Goal: Task Accomplishment & Management: Manage account settings

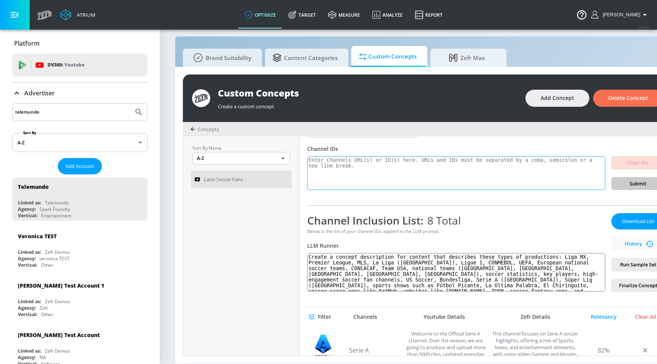
scroll to position [44, 0]
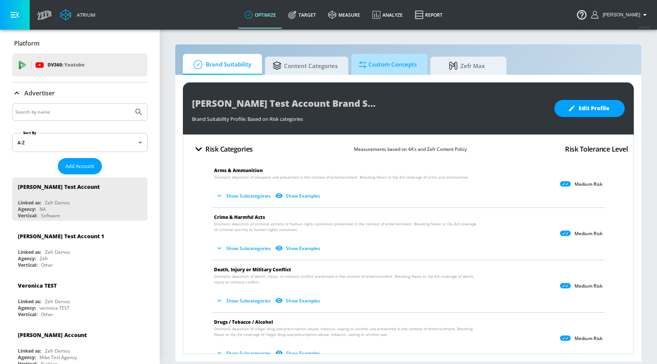
click at [375, 68] on span "Custom Concepts" at bounding box center [388, 65] width 58 height 18
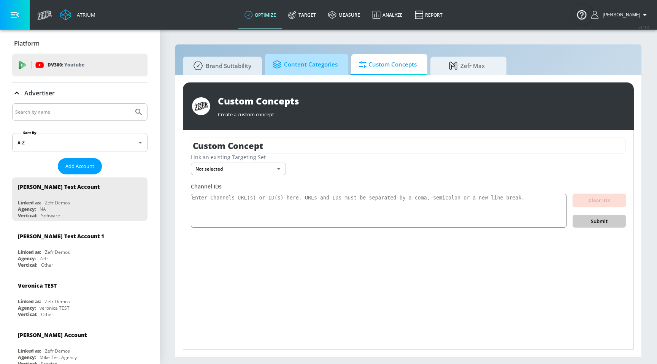
click at [313, 68] on span "Content Categories" at bounding box center [305, 65] width 65 height 18
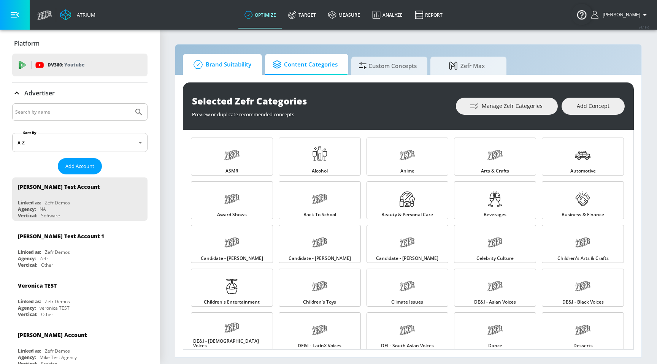
click at [224, 68] on span "Brand Suitability" at bounding box center [221, 65] width 61 height 18
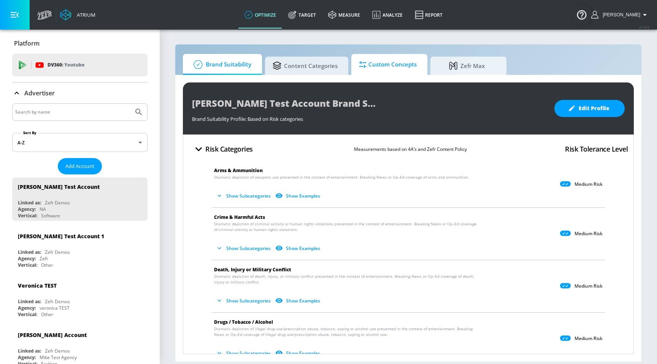
click at [370, 65] on span "Custom Concepts" at bounding box center [388, 65] width 58 height 18
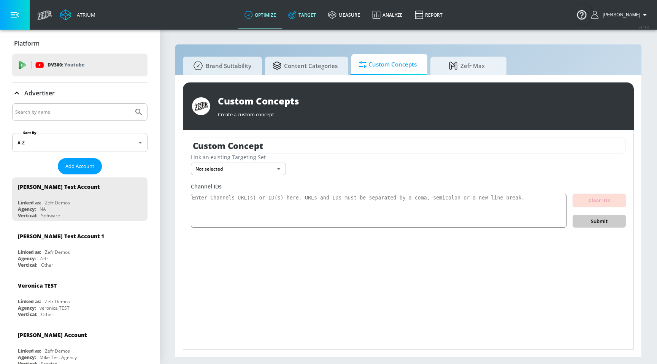
click at [319, 20] on link "Target" at bounding box center [302, 14] width 40 height 27
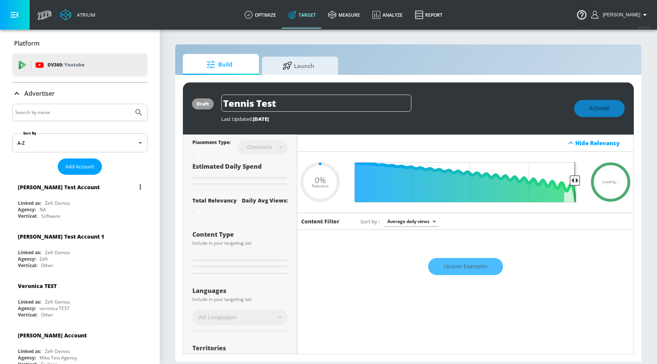
type input "0.05"
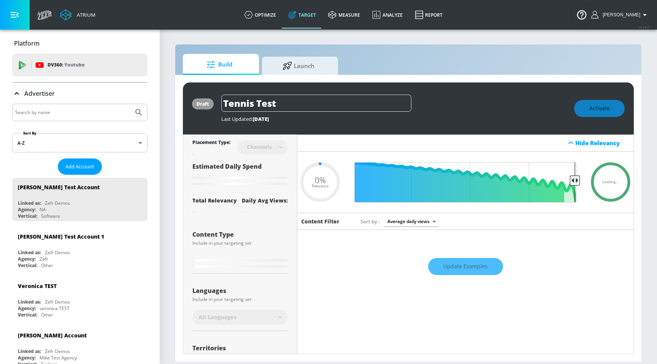
click at [99, 118] on div at bounding box center [79, 112] width 135 height 17
click at [90, 115] on input "Search by name" at bounding box center [72, 113] width 115 height 10
type input "telemundo"
click at [130, 104] on button "Submit Search" at bounding box center [138, 112] width 17 height 17
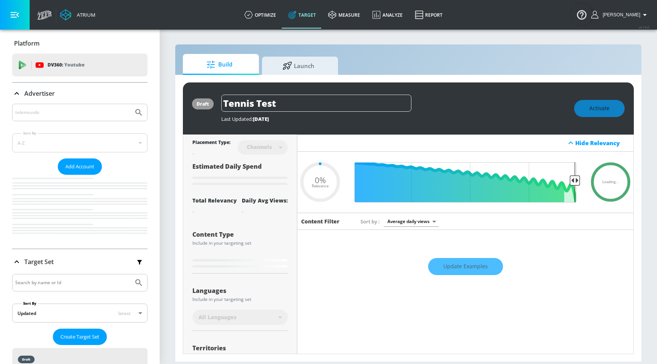
type input "0.05"
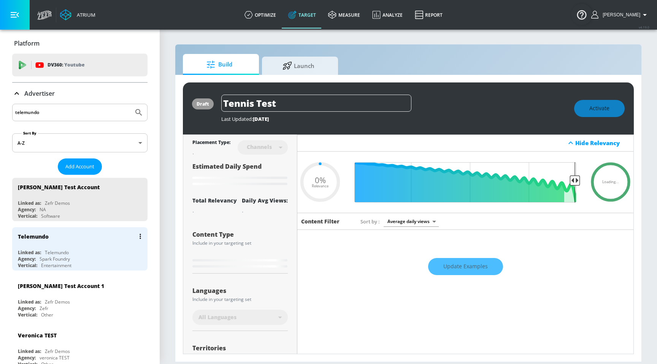
click at [46, 250] on div "Telemundo" at bounding box center [57, 252] width 24 height 6
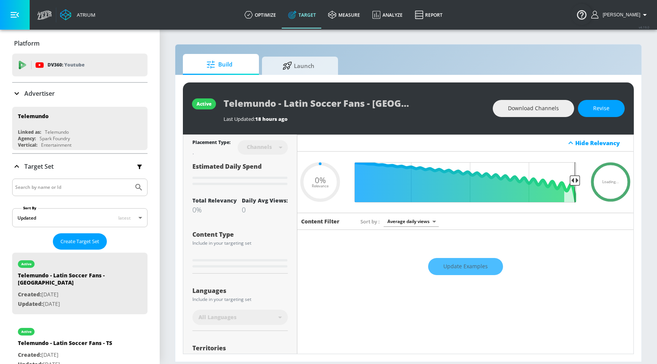
type input "0.25"
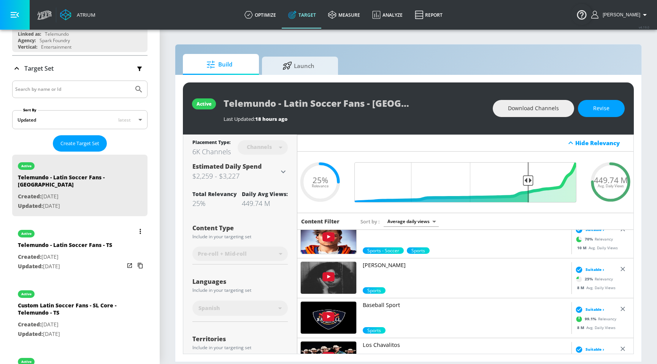
scroll to position [102, 0]
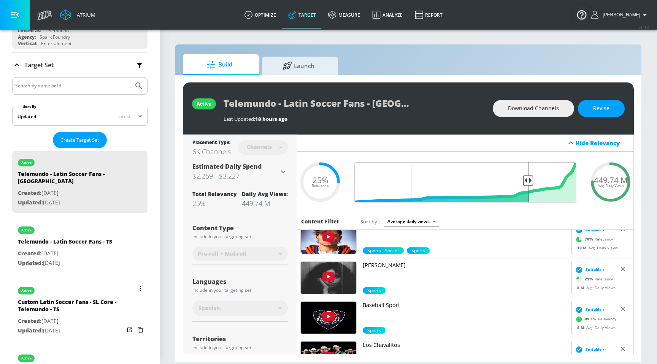
click at [95, 299] on div "Custom Latin Soccer Fans - SL Core - Telemundo - TS" at bounding box center [71, 308] width 106 height 18
type input "Custom Latin Soccer Fans - SL Core - Telemundo - TS"
type input "0.05"
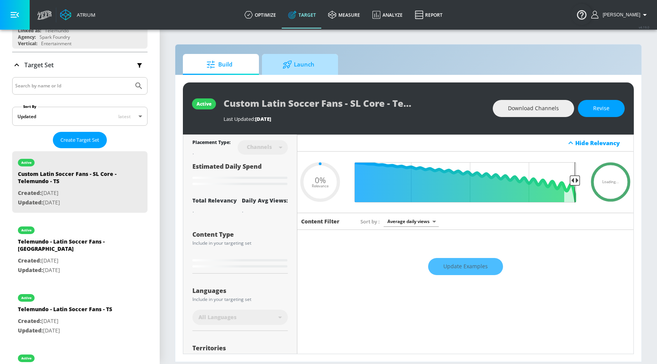
click at [295, 60] on span "Launch" at bounding box center [299, 65] width 58 height 18
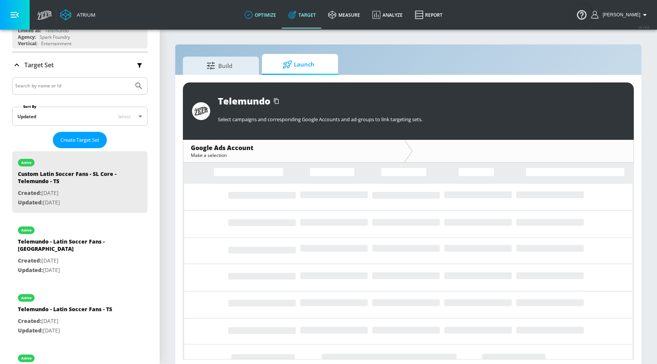
click at [280, 15] on link "optimize" at bounding box center [260, 14] width 44 height 27
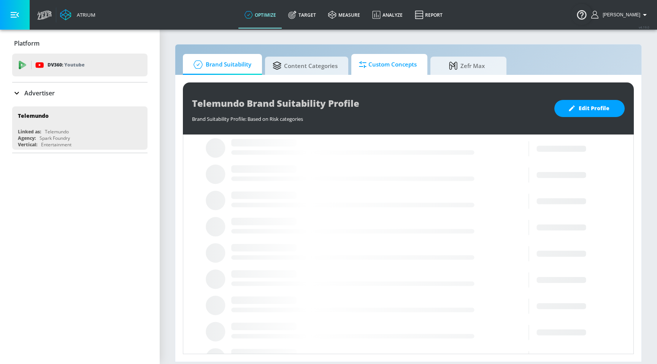
click at [405, 66] on span "Custom Concepts" at bounding box center [388, 65] width 58 height 18
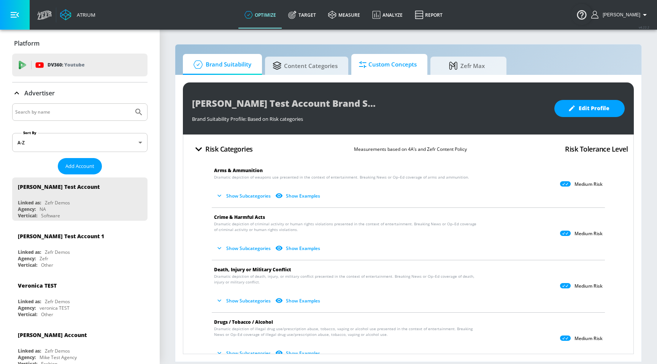
click at [373, 64] on span "Custom Concepts" at bounding box center [388, 65] width 58 height 18
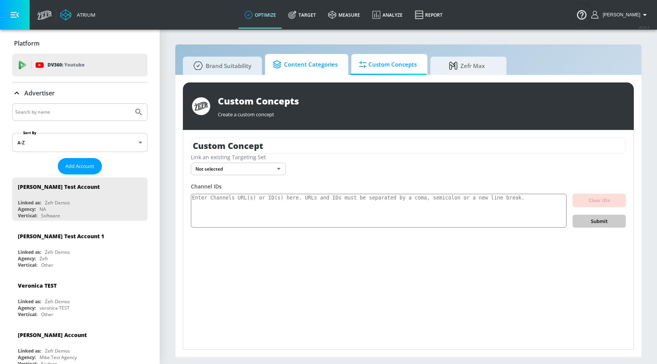
click at [318, 61] on span "Content Categories" at bounding box center [305, 65] width 65 height 18
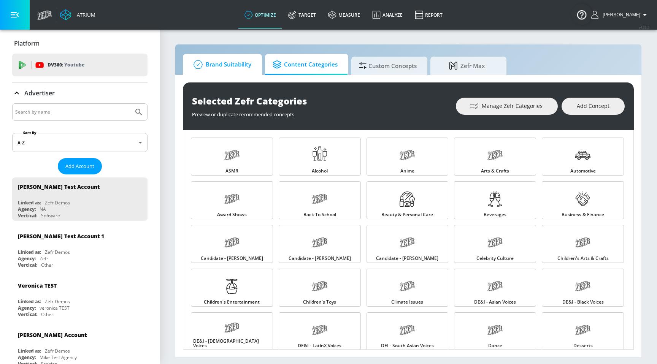
click at [218, 71] on span "Brand Suitability" at bounding box center [221, 65] width 61 height 18
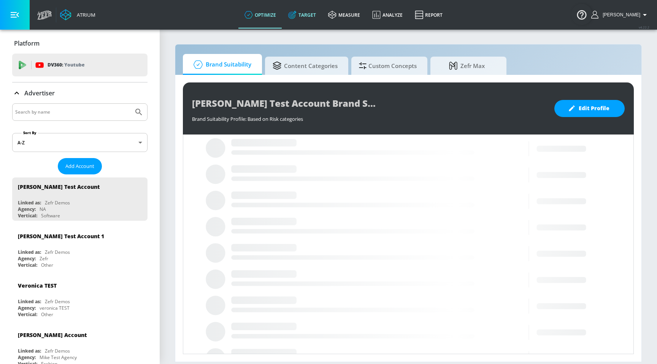
click at [319, 24] on link "Target" at bounding box center [302, 14] width 40 height 27
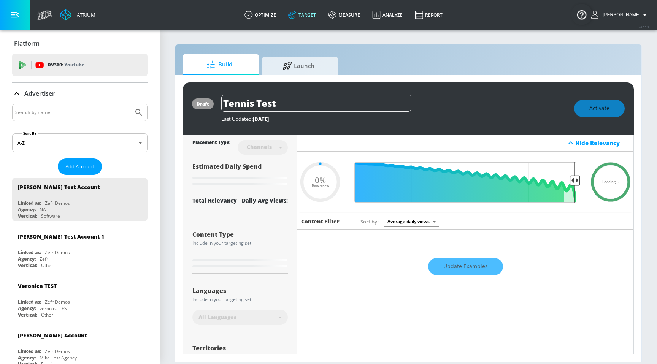
click at [114, 116] on input "Search by name" at bounding box center [72, 113] width 115 height 10
type input "0.22"
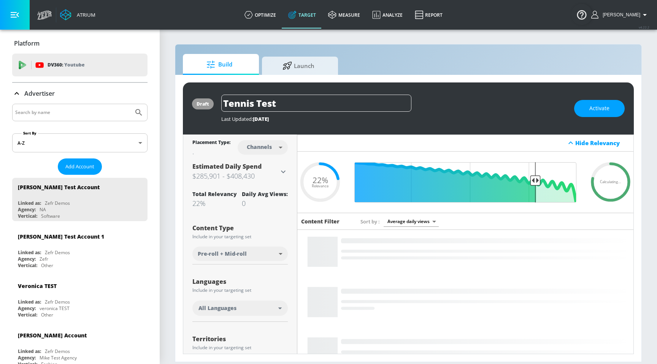
click at [103, 114] on input "Search by name" at bounding box center [72, 113] width 115 height 10
type input "telemundo"
click at [130, 104] on button "Submit Search" at bounding box center [138, 112] width 17 height 17
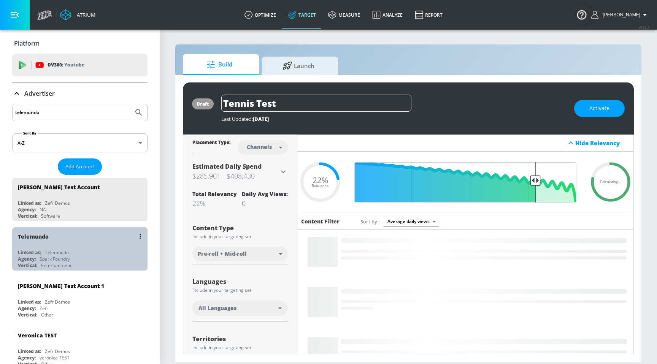
click at [43, 250] on div "Linked as: Telemundo" at bounding box center [82, 252] width 128 height 6
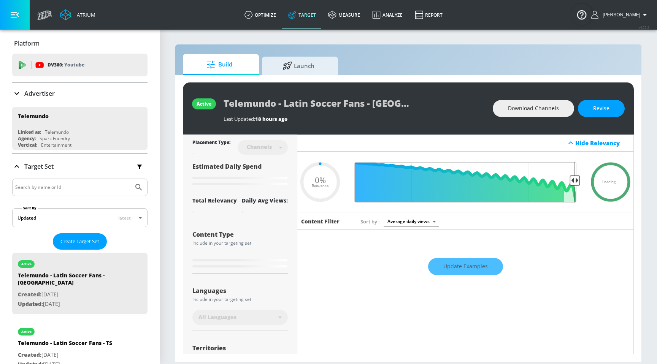
type input "0.25"
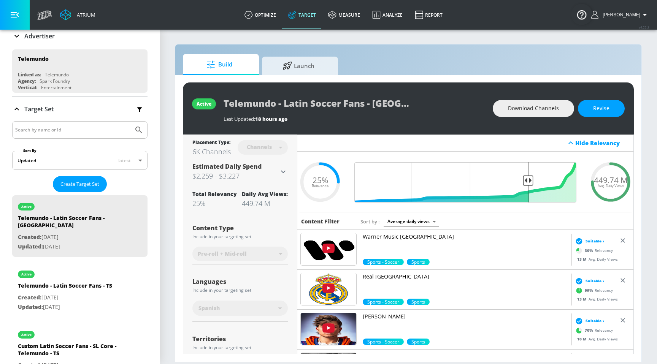
scroll to position [87, 0]
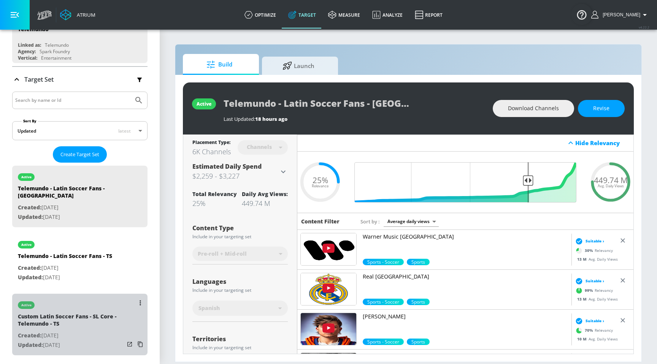
click at [97, 313] on div "Custom Latin Soccer Fans - SL Core - Telemundo - TS" at bounding box center [71, 322] width 106 height 18
type input "Custom Latin Soccer Fans - SL Core - Telemundo - TS"
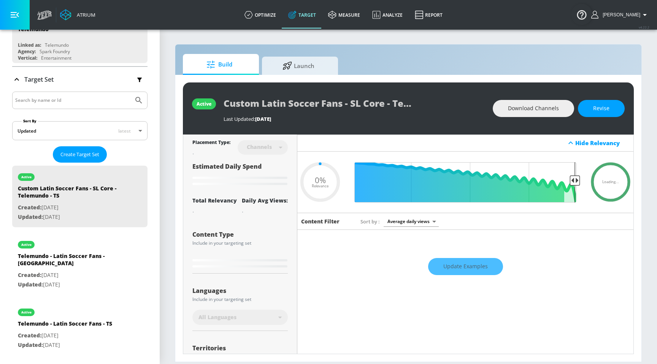
type input "0.65"
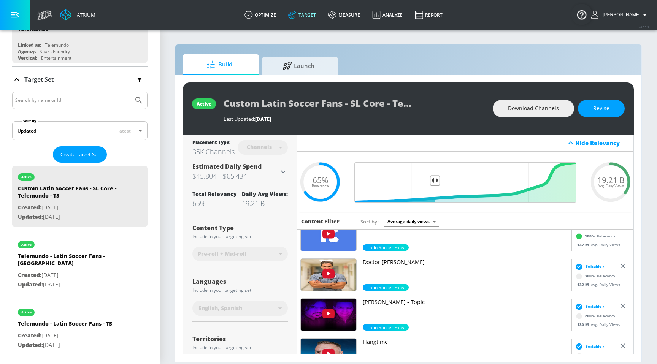
scroll to position [530, 0]
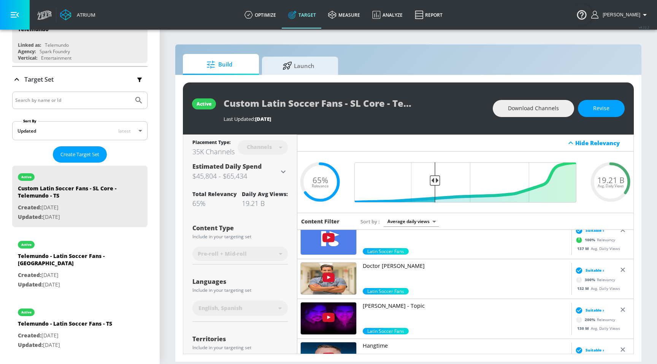
click at [315, 21] on link "Target" at bounding box center [302, 14] width 40 height 27
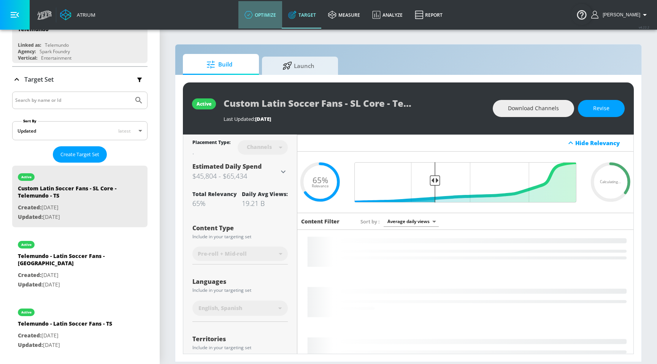
click at [272, 10] on link "optimize" at bounding box center [260, 14] width 44 height 27
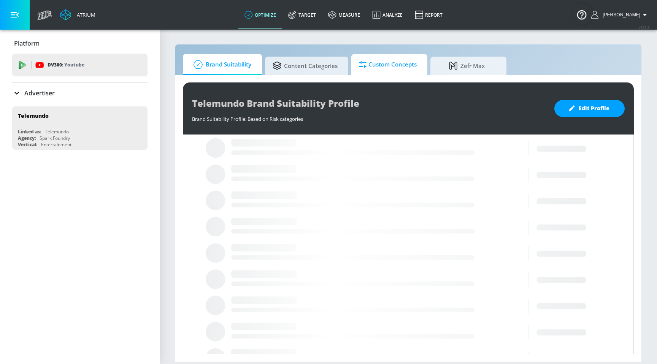
click at [379, 65] on span "Custom Concepts" at bounding box center [388, 65] width 58 height 18
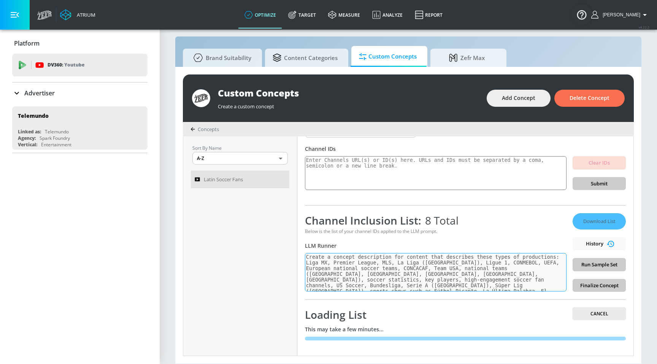
scroll to position [11, 0]
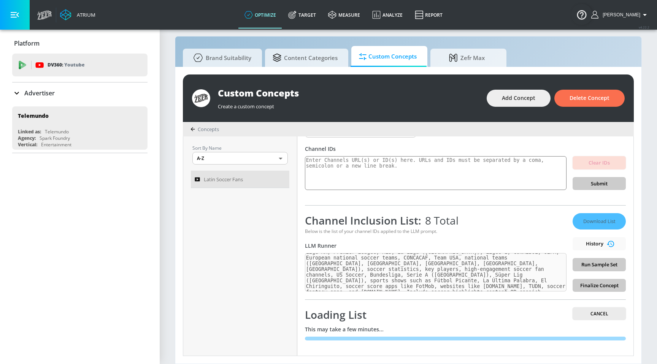
click at [599, 219] on div "Download List History Run Sample Set Finalize Concept" at bounding box center [599, 252] width 53 height 79
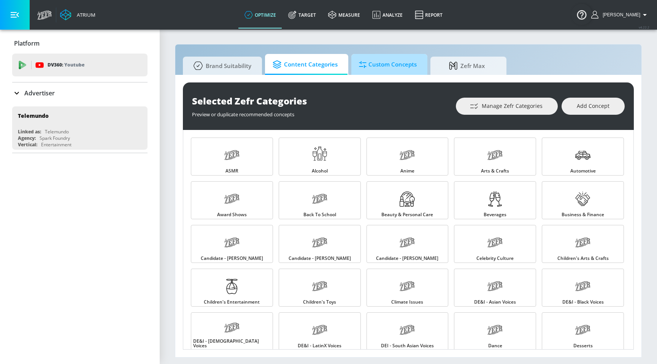
click at [399, 71] on span "Custom Concepts" at bounding box center [388, 65] width 58 height 18
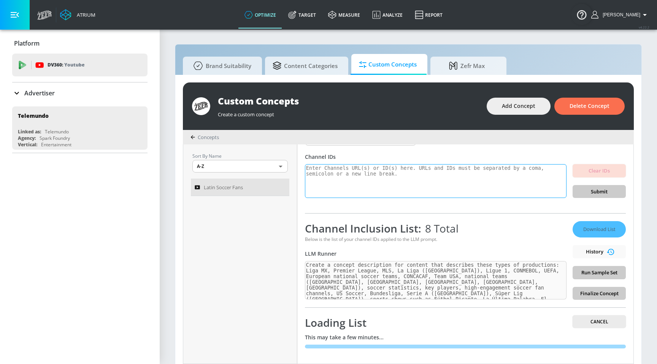
scroll to position [8, 0]
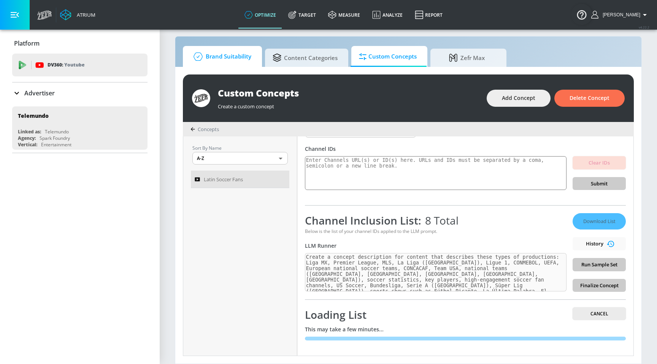
click at [233, 63] on span "Brand Suitability" at bounding box center [221, 57] width 61 height 18
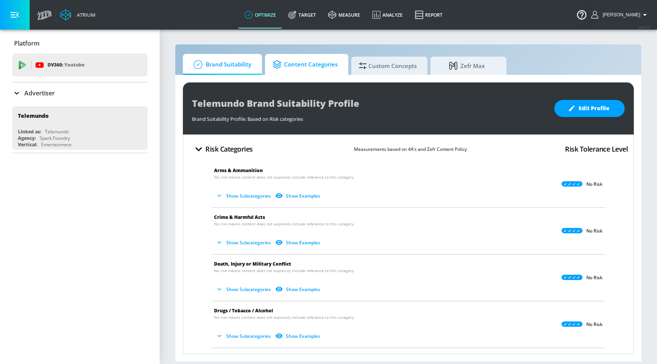
click at [309, 72] on span "Content Categories" at bounding box center [305, 65] width 65 height 18
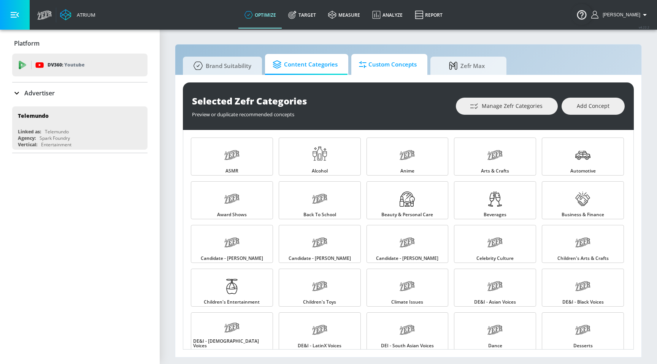
click at [370, 68] on span "Custom Concepts" at bounding box center [388, 65] width 58 height 18
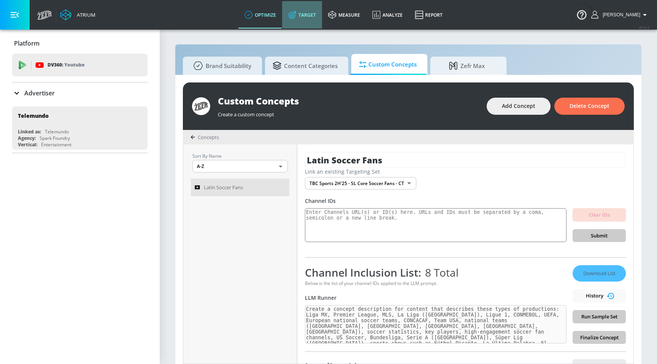
click at [320, 23] on link "Target" at bounding box center [302, 14] width 40 height 27
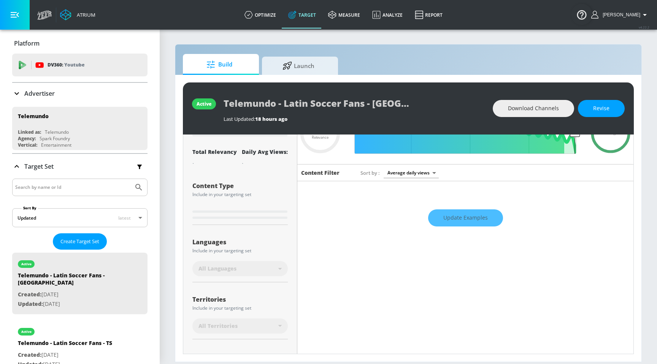
scroll to position [108, 0]
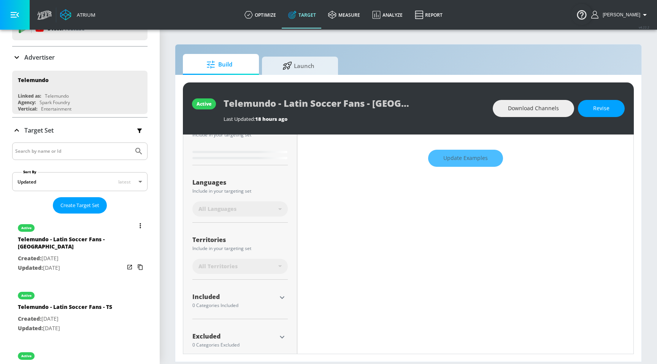
type input "0.25"
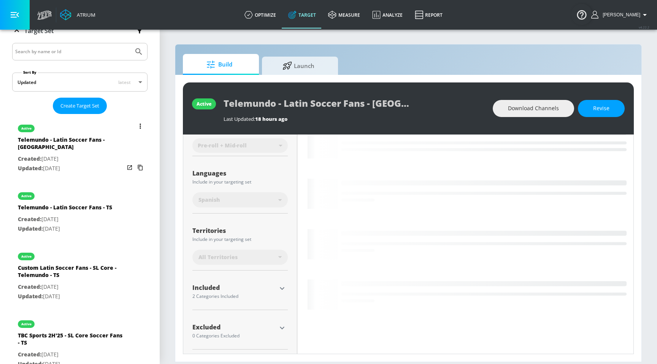
scroll to position [102, 0]
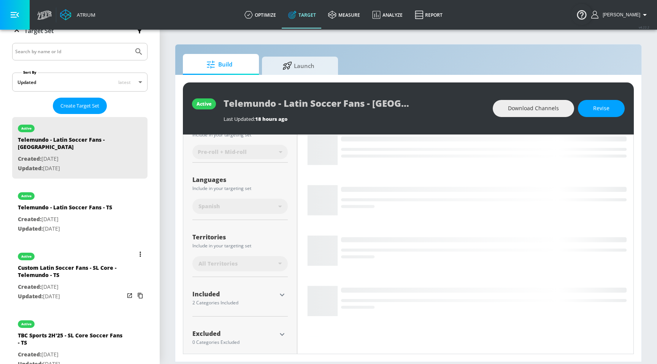
click at [83, 268] on div "Custom Latin Soccer Fans - SL Core - Telemundo - TS" at bounding box center [71, 273] width 106 height 18
type input "Custom Latin Soccer Fans - SL Core - Telemundo - TS"
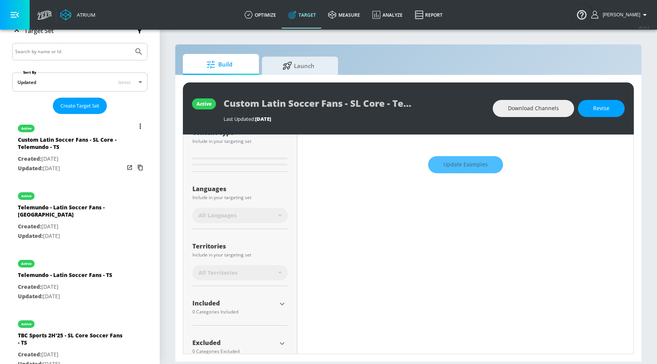
scroll to position [108, 0]
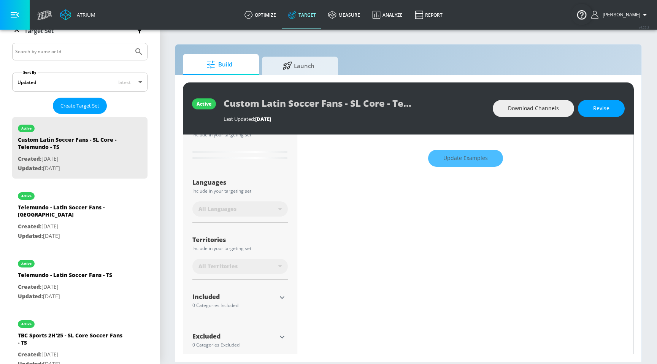
click at [449, 163] on div "Update Examples" at bounding box center [465, 158] width 336 height 27
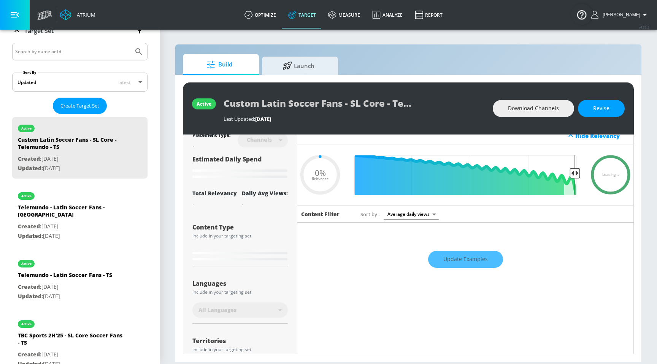
scroll to position [0, 0]
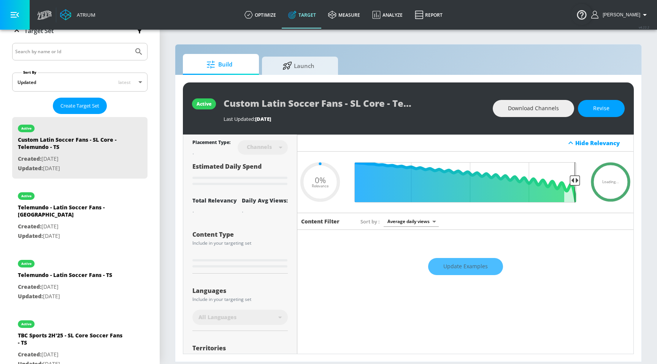
type input "0.65"
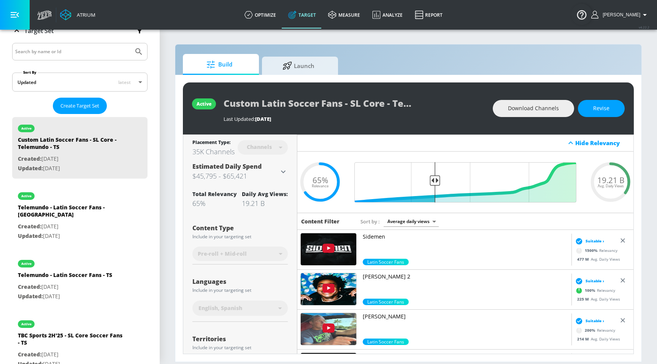
click at [449, 219] on div "Sort by Average daily views avg_daily_views_last_7_days" at bounding box center [493, 221] width 264 height 10
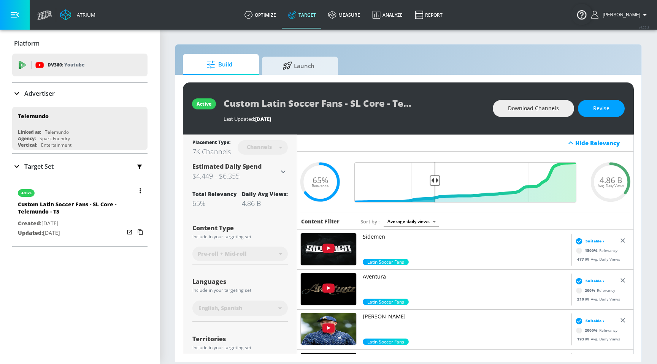
click at [93, 201] on div "Custom Latin Soccer Fans - SL Core - Telemundo - TS" at bounding box center [71, 210] width 106 height 18
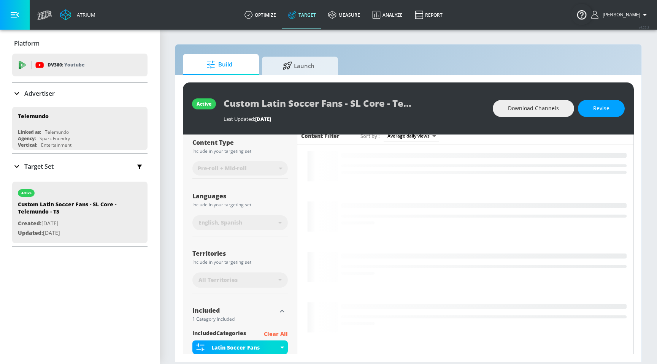
scroll to position [154, 0]
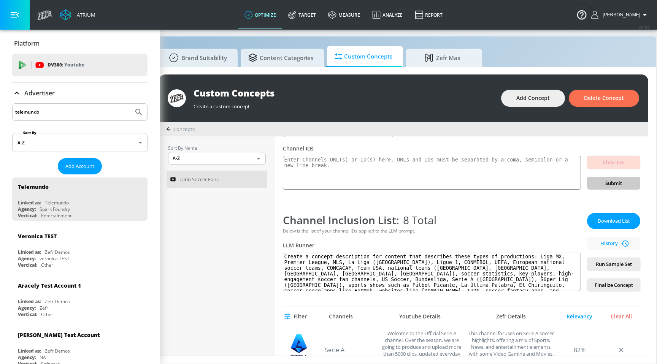
scroll to position [8, 39]
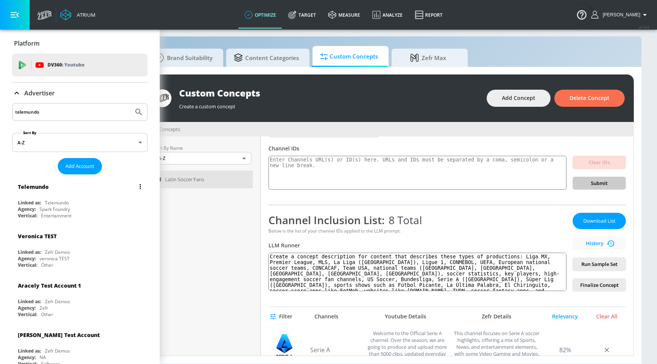
click at [111, 198] on div "Telemundo Linked as: Telemundo Agency: Spark Foundry Vertical: Entertainment" at bounding box center [79, 199] width 135 height 43
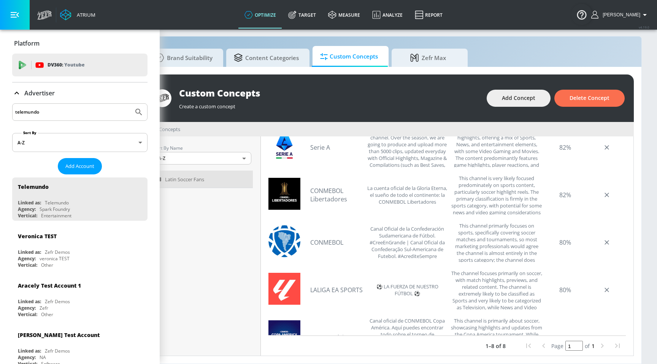
scroll to position [0, 0]
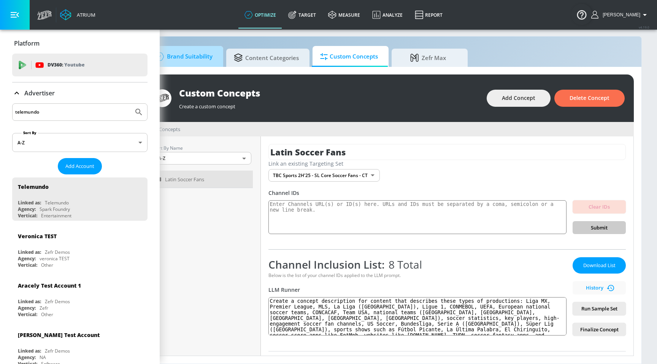
click at [209, 58] on span "Brand Suitability" at bounding box center [182, 57] width 61 height 18
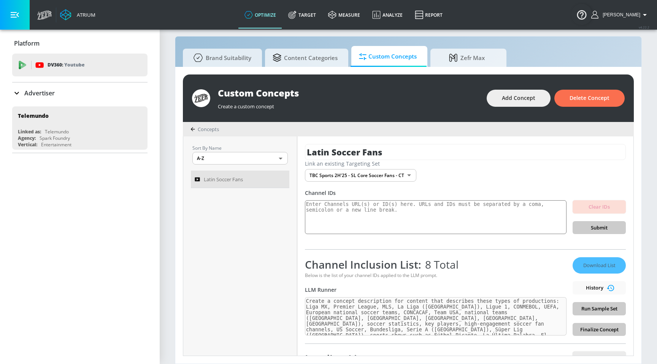
scroll to position [11, 0]
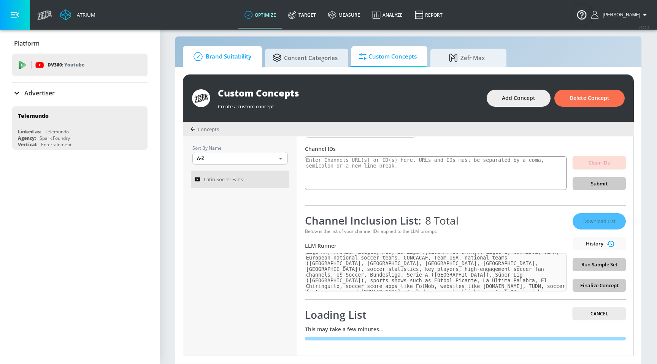
click at [248, 60] on span "Brand Suitability" at bounding box center [221, 57] width 61 height 18
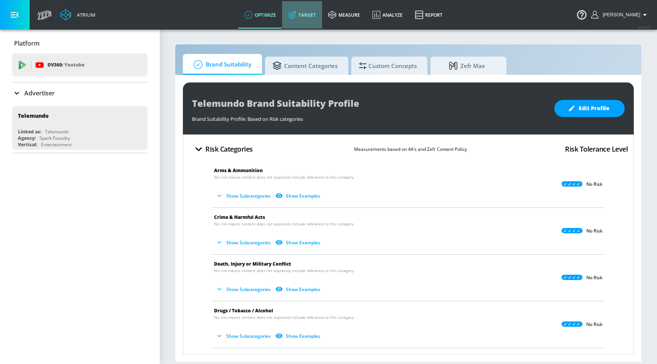
click at [318, 18] on link "Target" at bounding box center [302, 14] width 40 height 27
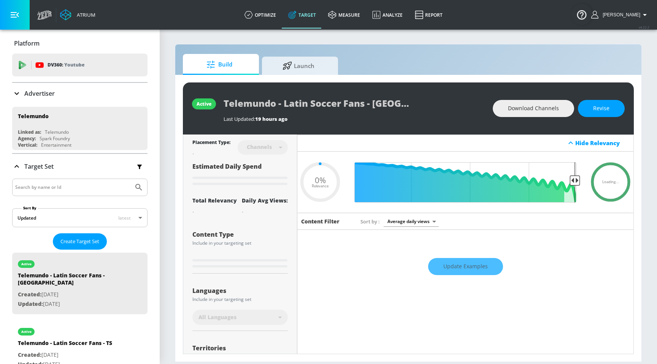
type input "0.05"
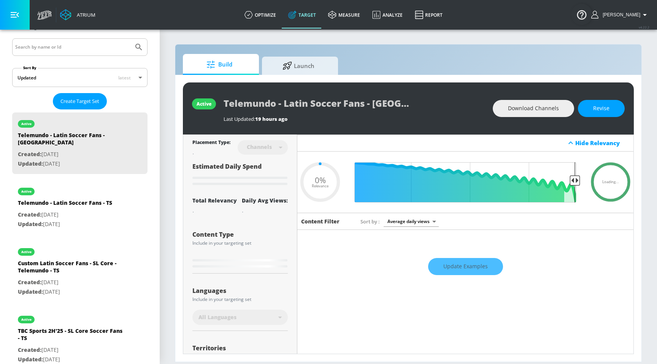
scroll to position [162, 0]
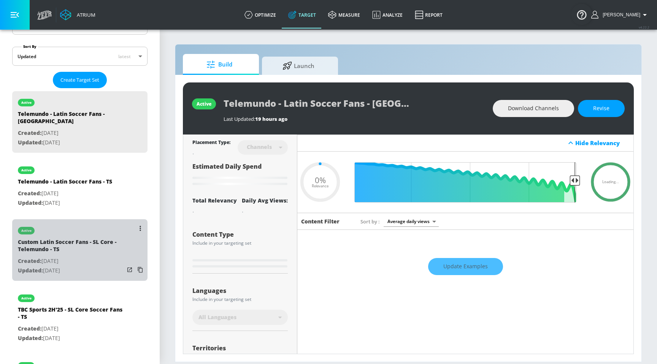
click at [87, 247] on div "Custom Latin Soccer Fans - SL Core - Telemundo - TS" at bounding box center [71, 247] width 106 height 18
type input "Custom Latin Soccer Fans - SL Core - Telemundo - TS"
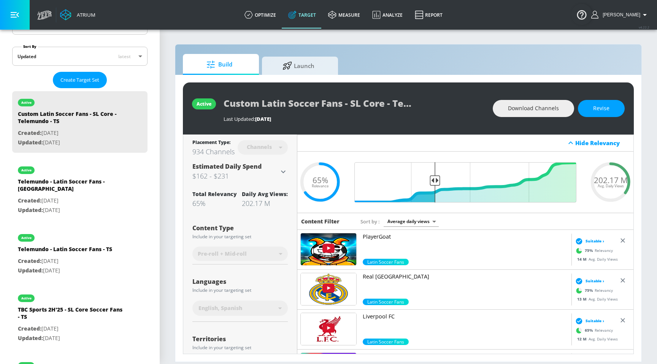
click at [373, 153] on div "202.17 M Avg. Daily Views .recharts-area-area, .recharts-area-curve { fill-opac…" at bounding box center [465, 183] width 336 height 62
click at [263, 169] on div "Estimated Daily Spend $162 - $231" at bounding box center [235, 171] width 86 height 19
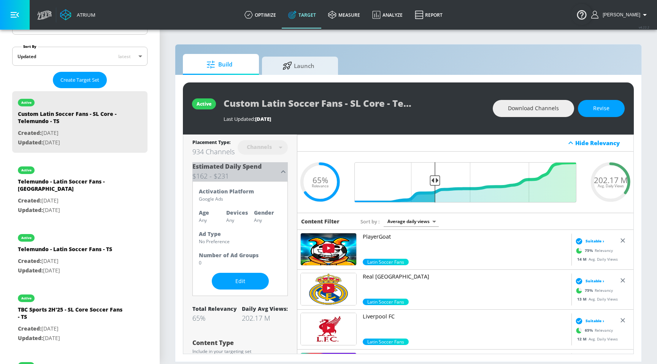
click at [263, 169] on div "Estimated Daily Spend $162 - $231" at bounding box center [235, 171] width 86 height 19
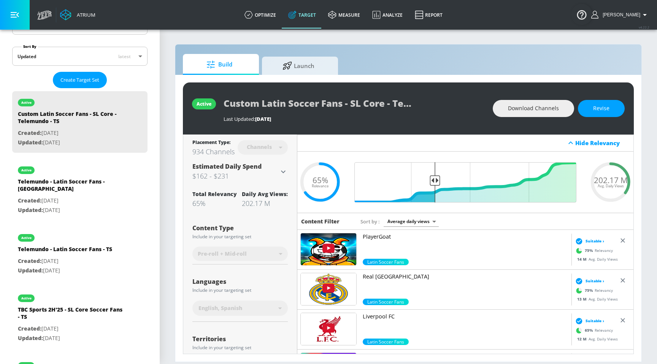
click at [222, 147] on div "934 Channels" at bounding box center [213, 151] width 42 height 9
click at [623, 112] on button "Revise" at bounding box center [601, 108] width 47 height 17
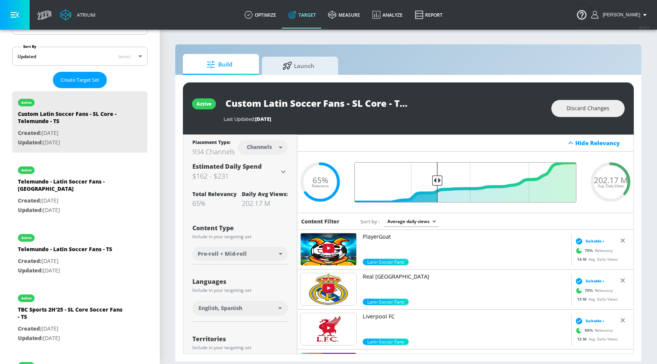
click at [439, 181] on input "Final Threshold" at bounding box center [466, 182] width 230 height 40
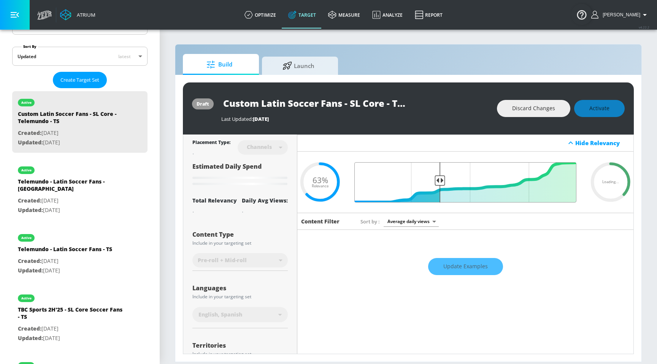
click at [441, 181] on input "Final Threshold" at bounding box center [466, 182] width 230 height 40
drag, startPoint x: 441, startPoint y: 181, endPoint x: 435, endPoint y: 181, distance: 5.7
click at [435, 181] on input "Final Threshold" at bounding box center [466, 182] width 230 height 40
type input "0.64"
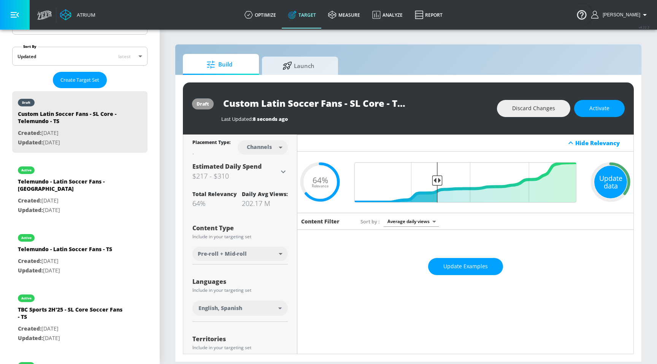
click at [607, 187] on div "Update data" at bounding box center [610, 182] width 33 height 33
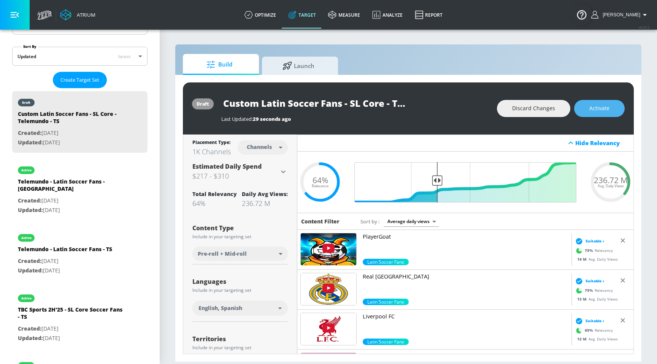
click at [594, 112] on span "Activate" at bounding box center [600, 109] width 20 height 10
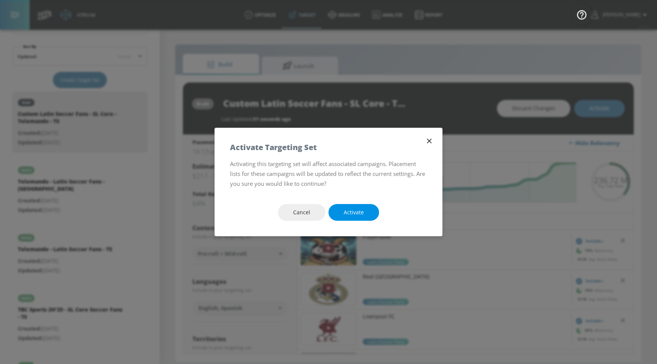
click at [359, 211] on span "Activate" at bounding box center [354, 213] width 20 height 10
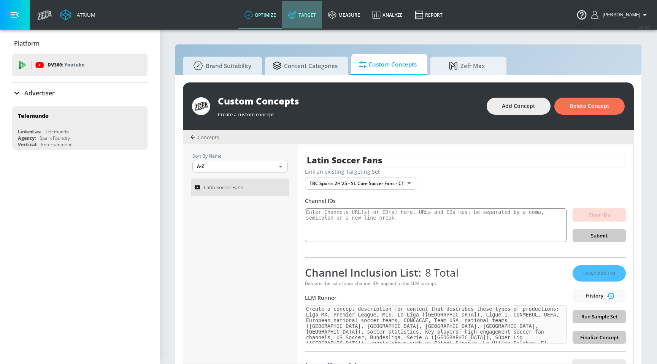
click at [322, 11] on link "Target" at bounding box center [302, 14] width 40 height 27
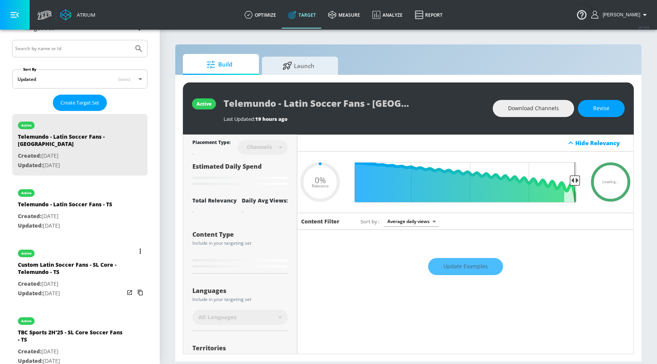
type input "0.25"
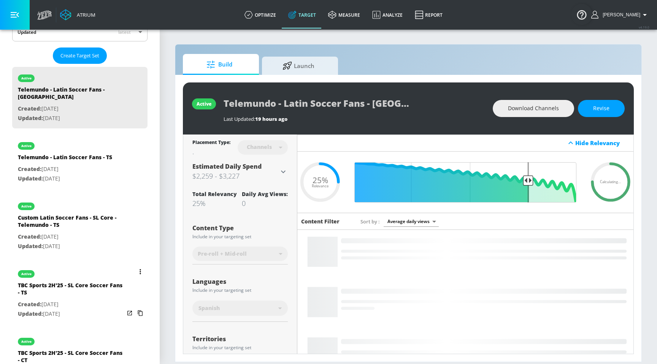
scroll to position [190, 0]
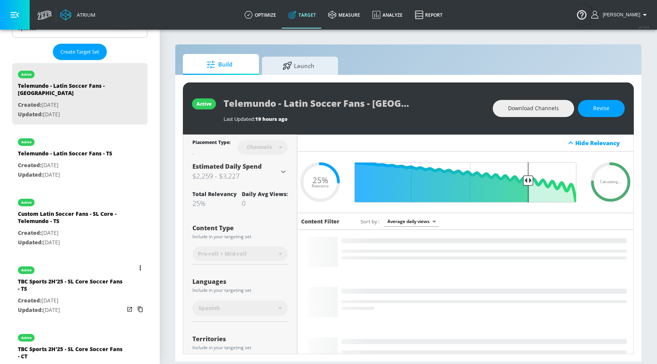
click at [90, 259] on nav "active Telemundo - Latin Soccer Fans - CT Created: [DATE] Updated: [DATE] activ…" at bounding box center [79, 256] width 135 height 392
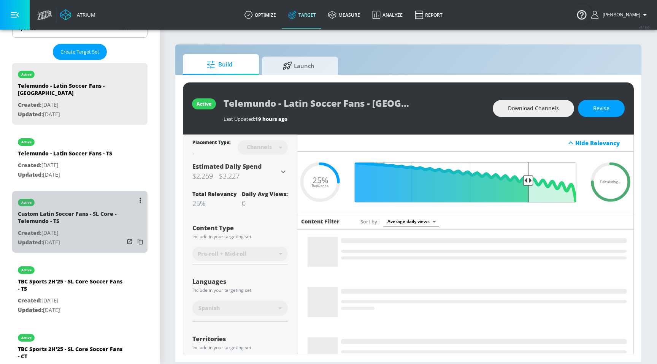
click at [96, 229] on p "Created: [DATE]" at bounding box center [71, 234] width 106 height 10
type input "Custom Latin Soccer Fans - SL Core - Telemundo - TS"
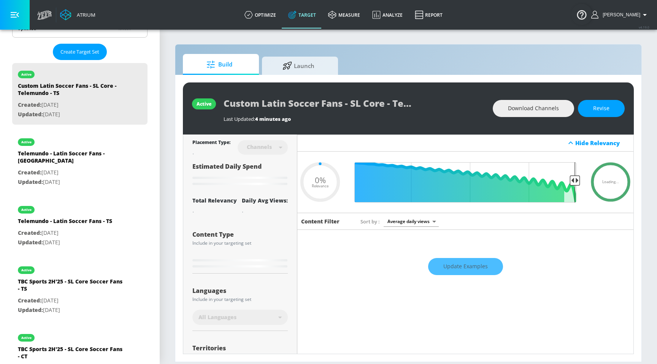
click at [451, 123] on div "active Custom Latin Soccer Fans - SL Core - Telemundo - TS Last Updated: 4 minu…" at bounding box center [408, 109] width 451 height 52
click at [454, 269] on div "Update Examples" at bounding box center [465, 266] width 336 height 27
type input "0.64"
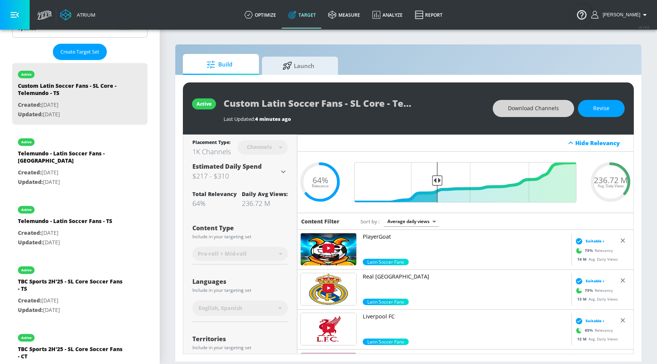
click at [545, 111] on span "Download Channels" at bounding box center [533, 109] width 51 height 10
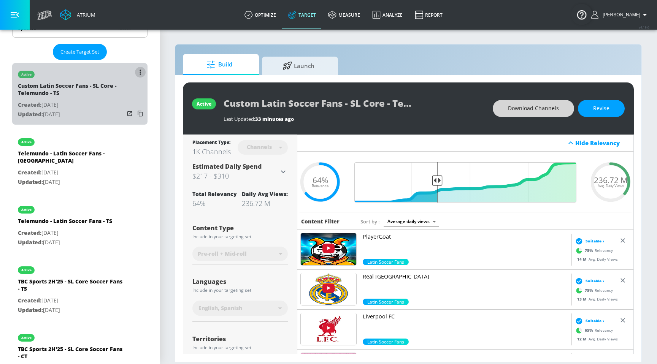
click at [140, 70] on icon "list of Target Set" at bounding box center [141, 72] width 2 height 5
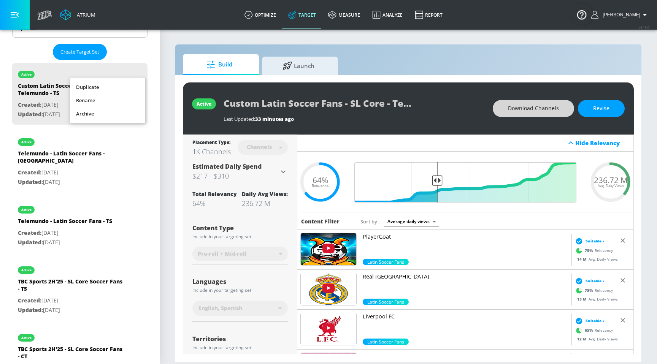
click at [158, 54] on div at bounding box center [328, 182] width 657 height 364
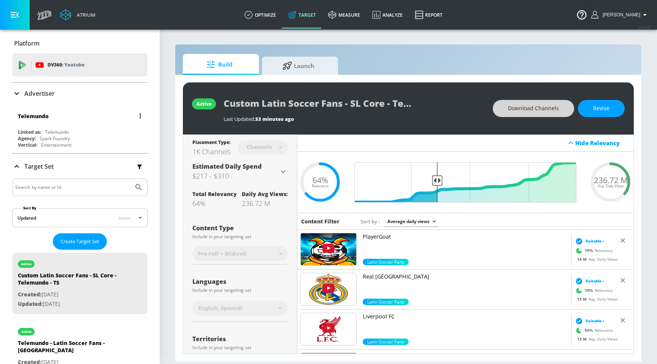
click at [143, 117] on button "button" at bounding box center [140, 116] width 11 height 11
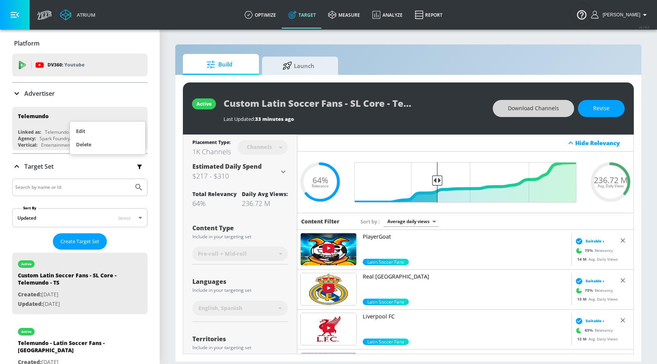
click at [126, 134] on li "Edit" at bounding box center [107, 131] width 75 height 13
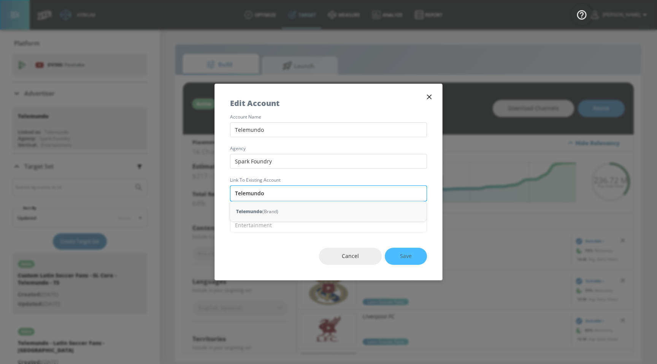
click at [257, 197] on input "Telemundo" at bounding box center [328, 194] width 197 height 16
drag, startPoint x: 279, startPoint y: 194, endPoint x: 169, endPoint y: 199, distance: 110.0
click at [169, 199] on div "Edit Account account name Telemundo agency Spark Foundry Link to Existing Accou…" at bounding box center [328, 182] width 657 height 364
click at [430, 102] on button "button" at bounding box center [429, 97] width 11 height 11
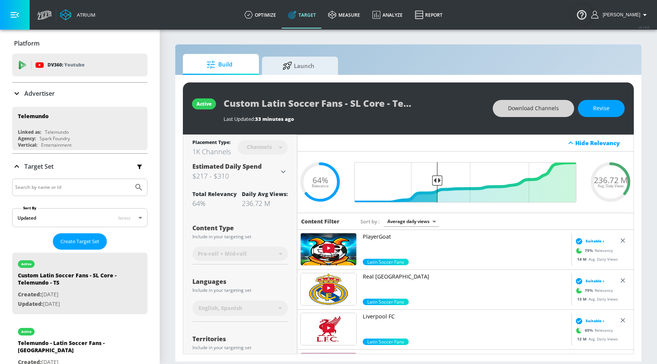
click at [43, 194] on div at bounding box center [79, 187] width 135 height 17
click at [61, 87] on div "Advertiser" at bounding box center [79, 93] width 135 height 21
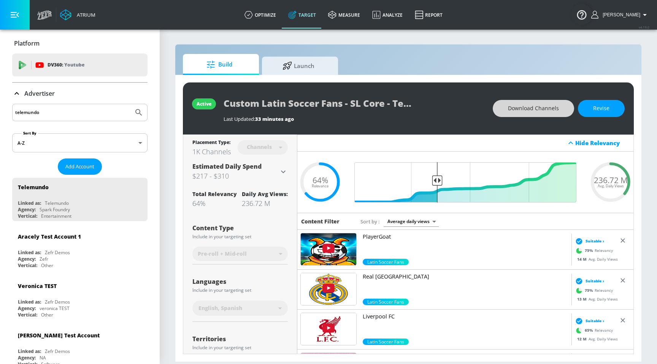
click at [74, 111] on input "telemundo" at bounding box center [72, 113] width 115 height 10
type input "test"
click at [130, 104] on button "Submit Search" at bounding box center [138, 112] width 17 height 17
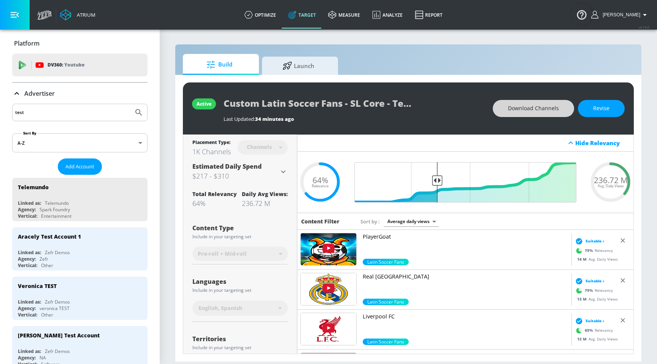
click at [71, 98] on div "Advertiser" at bounding box center [79, 93] width 135 height 9
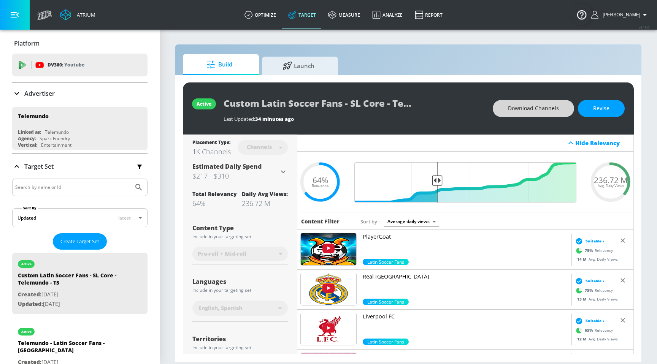
click at [71, 115] on input "test" at bounding box center [72, 113] width 115 height 10
type input "[PERSON_NAME]"
click at [73, 97] on div "Advertiser" at bounding box center [79, 93] width 135 height 9
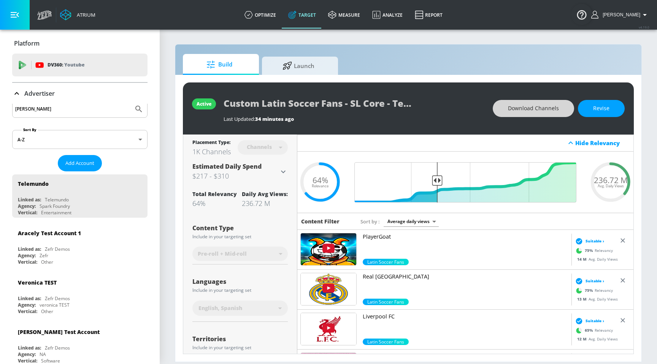
click at [72, 111] on input "[PERSON_NAME]" at bounding box center [72, 109] width 115 height 10
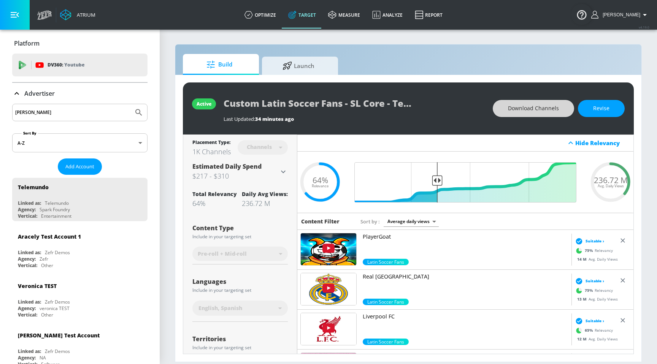
scroll to position [0, 0]
click at [140, 110] on icon "Submit Search" at bounding box center [138, 112] width 9 height 9
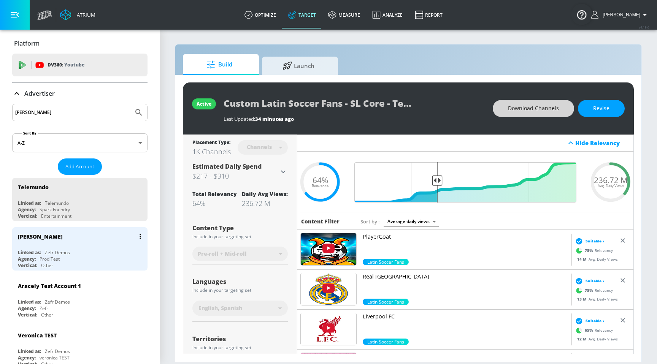
click at [140, 238] on icon "list of Advertiser" at bounding box center [141, 236] width 2 height 5
click at [117, 251] on li "Edit" at bounding box center [107, 251] width 75 height 13
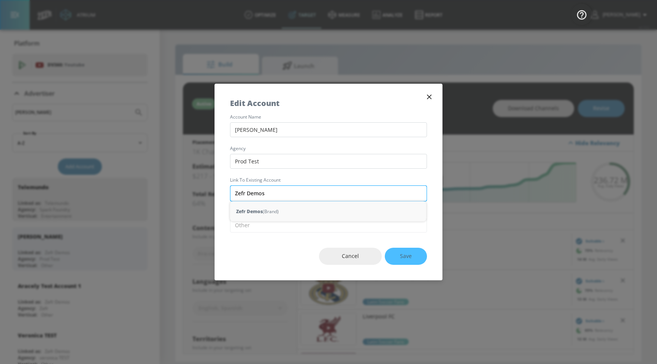
click at [296, 195] on input "Zefr Demos" at bounding box center [328, 194] width 197 height 16
drag, startPoint x: 299, startPoint y: 190, endPoint x: 188, endPoint y: 188, distance: 111.8
click at [188, 188] on div "Edit Account account name [PERSON_NAME] agency Prod Test Link to Existing Accou…" at bounding box center [328, 182] width 657 height 364
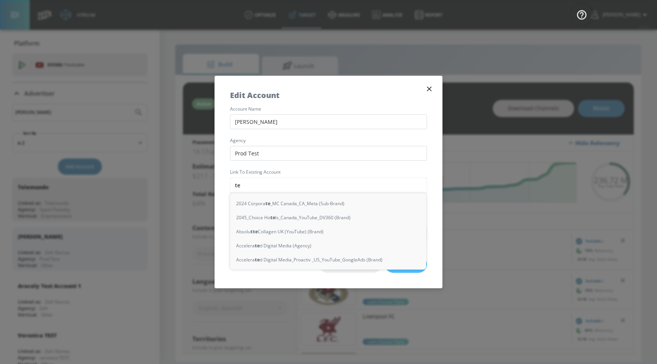
type input "tel"
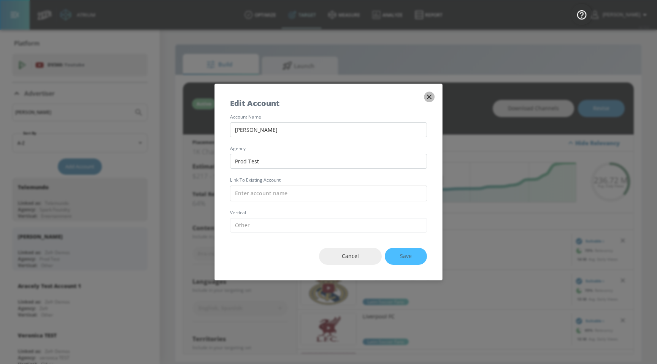
click at [431, 99] on icon "button" at bounding box center [429, 97] width 5 height 5
